Goal: Information Seeking & Learning: Learn about a topic

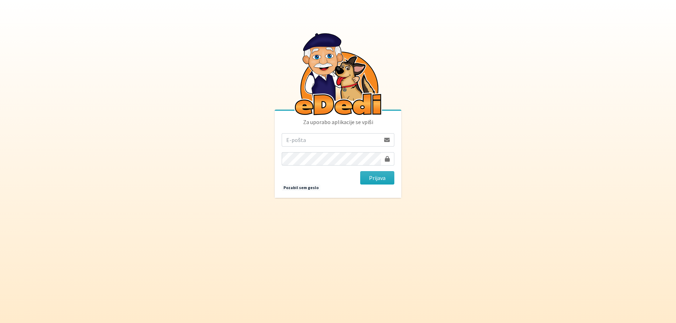
click at [331, 138] on input "email" at bounding box center [331, 139] width 99 height 13
click at [488, 109] on body "Za uporabo aplikacije se vpiši Prijava Pozabil sem geslo" at bounding box center [338, 161] width 676 height 323
click at [311, 136] on input "email" at bounding box center [331, 139] width 99 height 13
click at [336, 138] on input "email" at bounding box center [331, 139] width 99 height 13
type input "[EMAIL_ADDRESS][DOMAIN_NAME]"
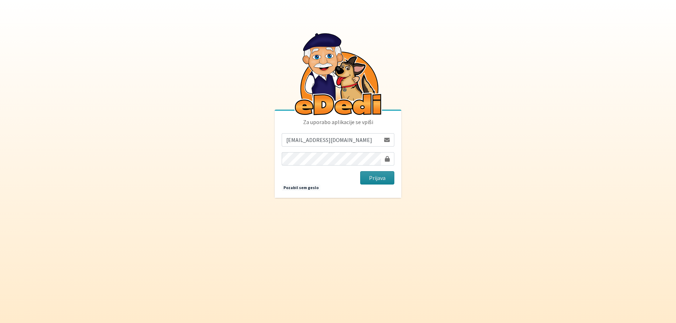
click at [372, 178] on button "Prijava" at bounding box center [377, 177] width 34 height 13
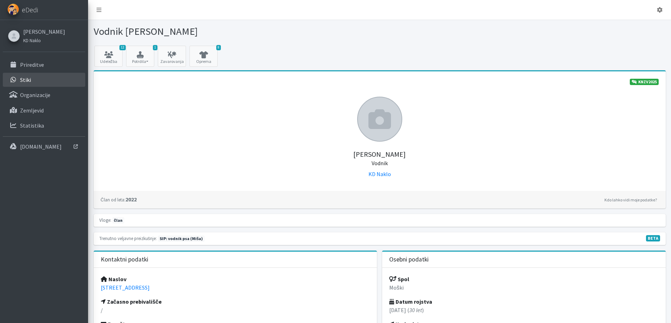
click at [36, 85] on link "Stiki" at bounding box center [44, 80] width 82 height 14
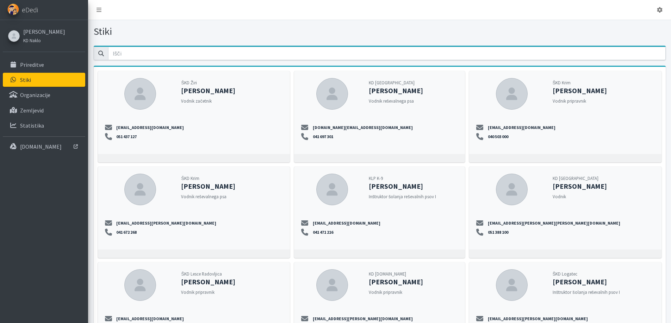
click at [48, 71] on link "Prireditve" at bounding box center [44, 65] width 82 height 14
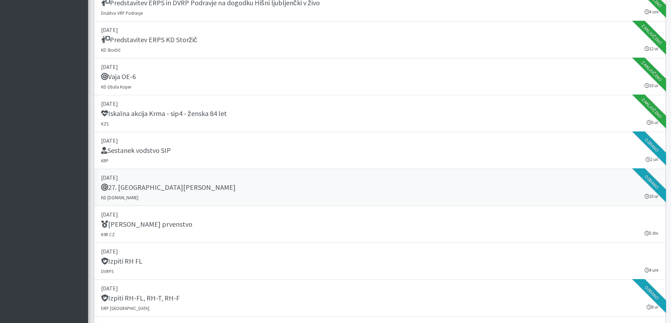
scroll to position [822, 0]
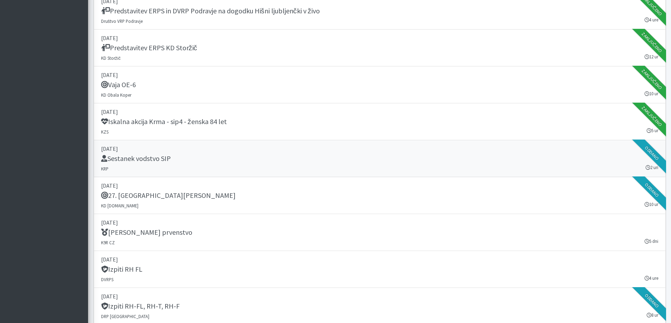
click at [147, 156] on h5 "Sestanek vodstvo SIP" at bounding box center [136, 159] width 70 height 8
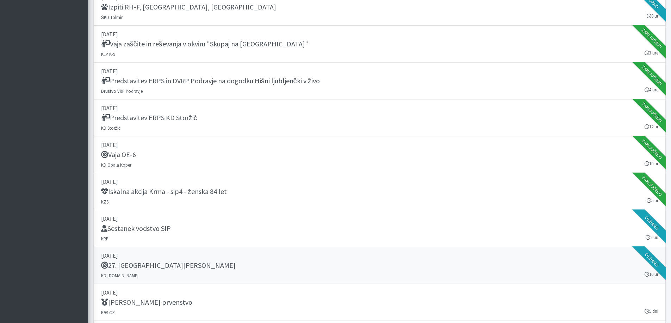
scroll to position [751, 0]
click at [320, 195] on div "Iskalna akcija Krma - sip4 - ženska 84 let" at bounding box center [379, 193] width 557 height 10
click at [297, 155] on div "Vaja OE-6" at bounding box center [379, 156] width 557 height 10
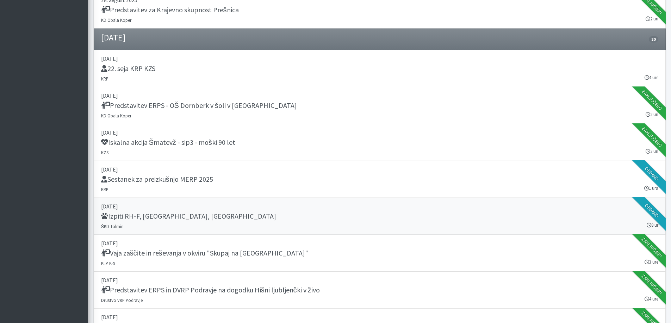
scroll to position [540, 0]
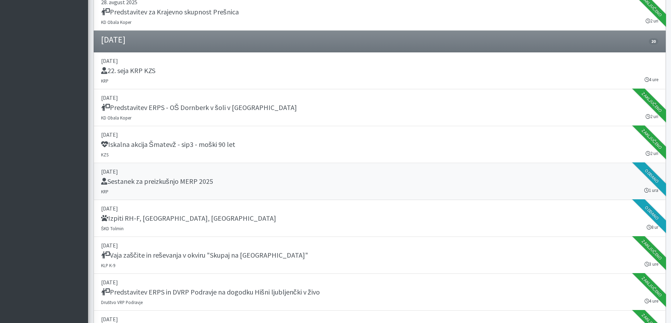
click at [192, 183] on h5 "Sestanek za preizkušnjo MERP 2025" at bounding box center [157, 181] width 112 height 8
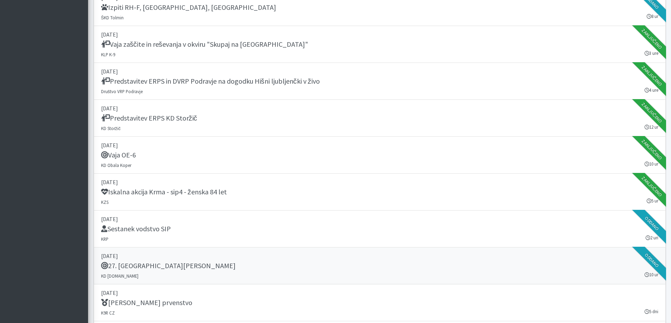
scroll to position [787, 0]
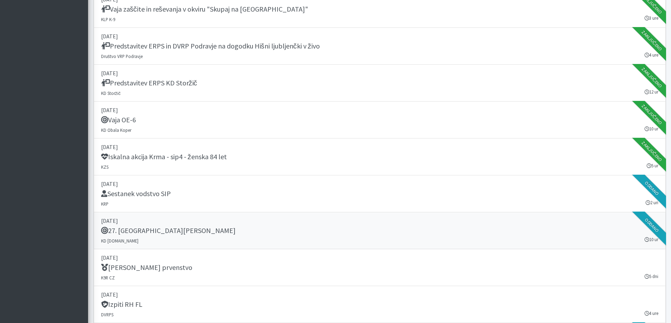
drag, startPoint x: 218, startPoint y: 234, endPoint x: 225, endPoint y: 234, distance: 7.4
click at [218, 234] on div "27. Memorial Boža Talana" at bounding box center [379, 232] width 557 height 10
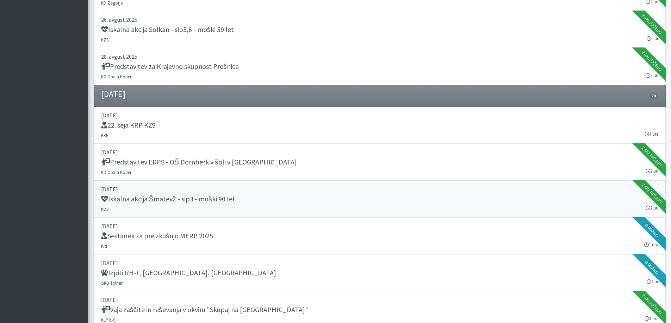
scroll to position [646, 0]
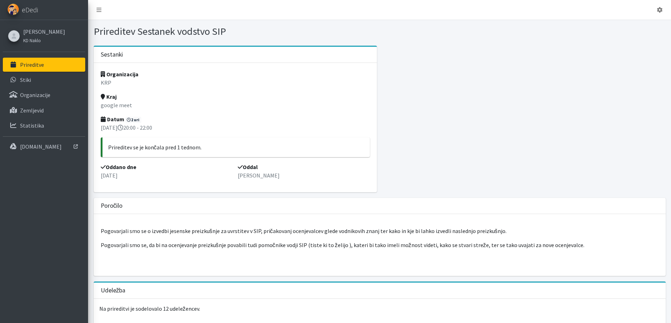
drag, startPoint x: 362, startPoint y: 231, endPoint x: 362, endPoint y: 226, distance: 4.9
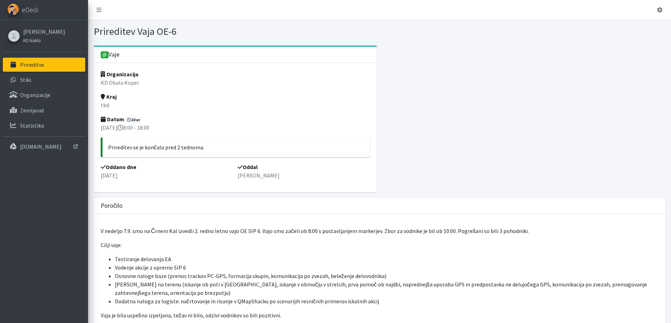
drag, startPoint x: 204, startPoint y: 203, endPoint x: 203, endPoint y: 200, distance: 3.9
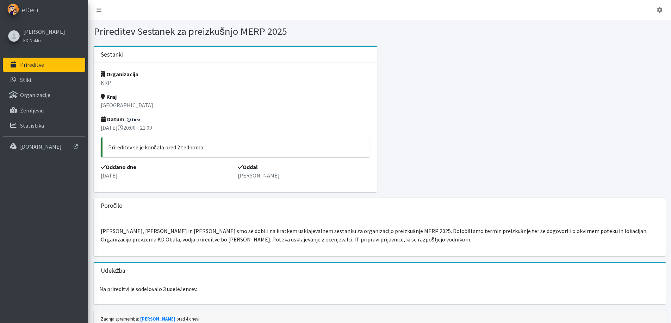
drag, startPoint x: 279, startPoint y: 226, endPoint x: 277, endPoint y: 213, distance: 13.2
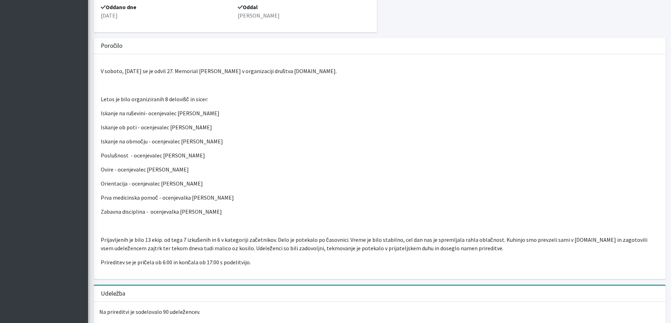
scroll to position [72, 0]
